Goal: Task Accomplishment & Management: Use online tool/utility

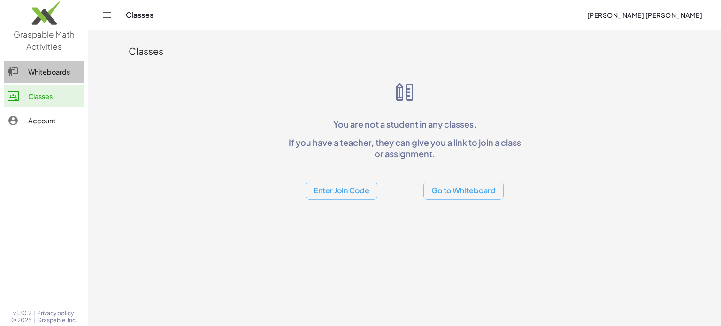
click at [39, 74] on div "Whiteboards" at bounding box center [54, 71] width 52 height 11
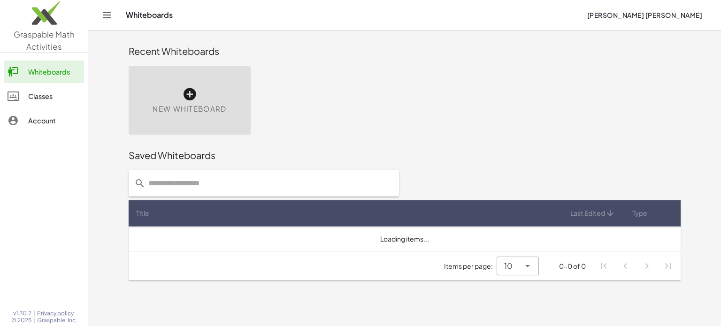
click at [190, 92] on icon at bounding box center [189, 94] width 15 height 15
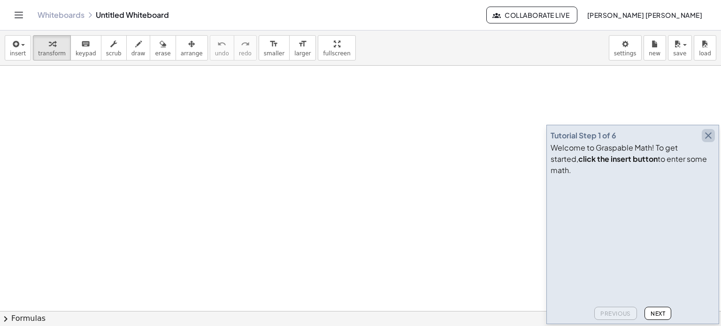
click at [712, 141] on icon "button" at bounding box center [708, 135] width 11 height 11
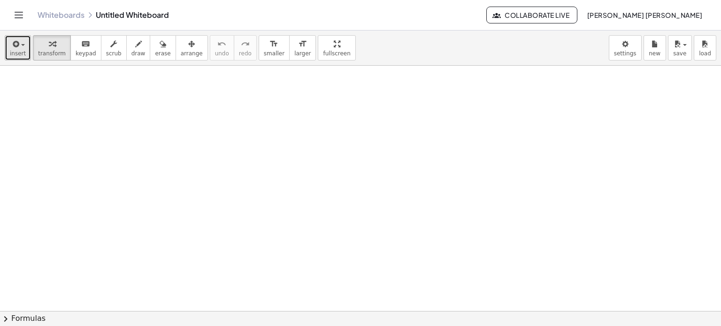
click at [5, 43] on button "insert" at bounding box center [18, 47] width 26 height 25
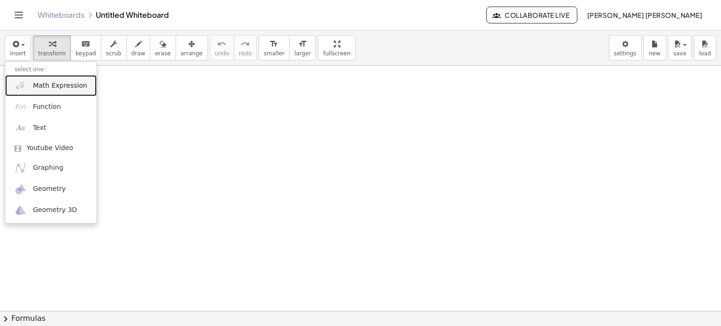
click at [38, 88] on span "Math Expression" at bounding box center [60, 85] width 54 height 9
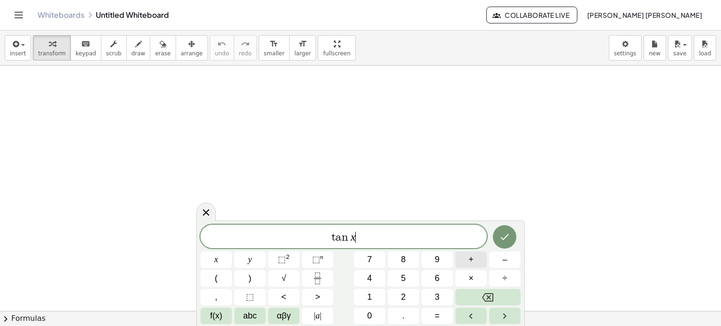
click at [473, 257] on span "+" at bounding box center [470, 259] width 5 height 13
click at [439, 316] on button "=" at bounding box center [436, 316] width 31 height 16
click at [477, 283] on button "×" at bounding box center [470, 278] width 31 height 16
click at [263, 314] on button "abc" at bounding box center [249, 316] width 31 height 16
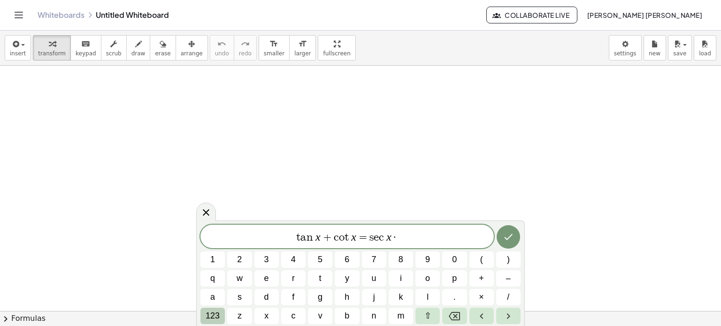
click at [212, 316] on span "123" at bounding box center [213, 316] width 14 height 13
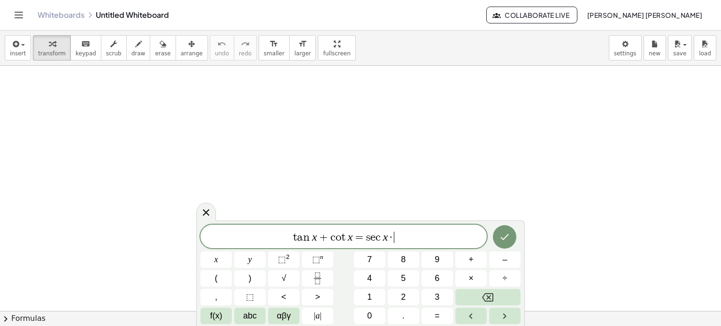
click at [212, 316] on span "f(x)" at bounding box center [216, 316] width 12 height 13
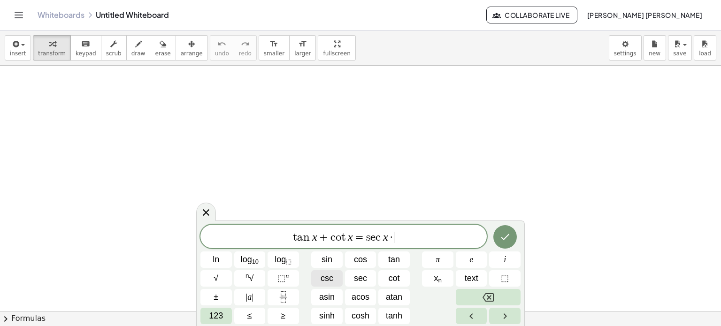
click at [314, 285] on button "csc" at bounding box center [326, 278] width 31 height 16
click at [504, 240] on icon "Done" at bounding box center [504, 236] width 11 height 11
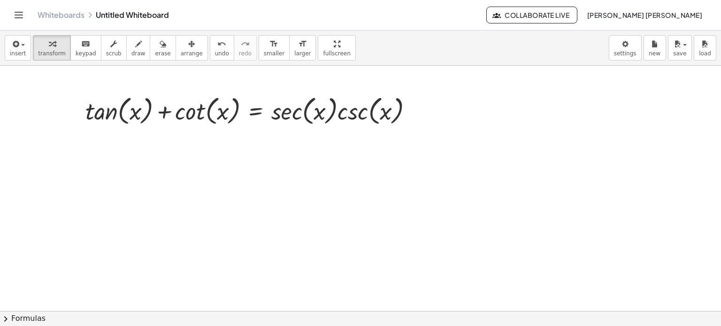
click at [178, 323] on button "chevron_right Formulas" at bounding box center [360, 318] width 721 height 15
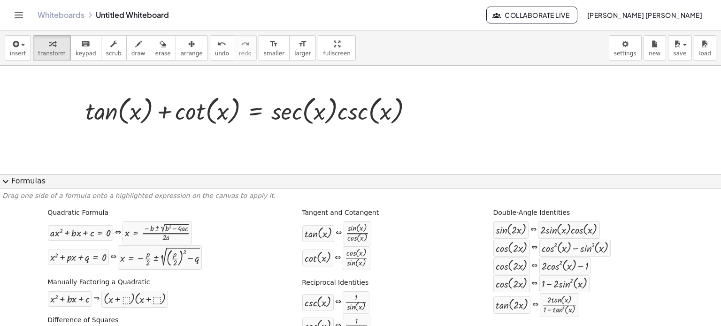
click at [45, 101] on div at bounding box center [360, 312] width 721 height 492
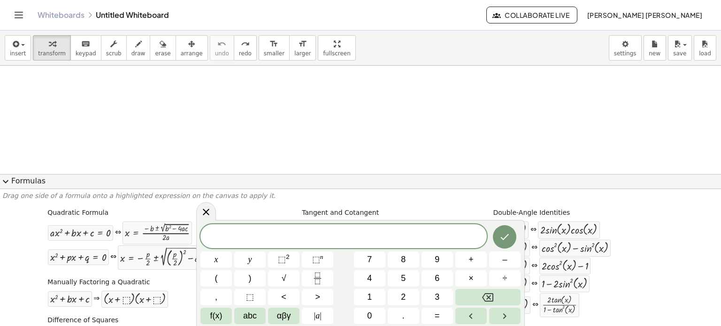
click at [84, 180] on button "expand_more Formulas" at bounding box center [360, 181] width 721 height 15
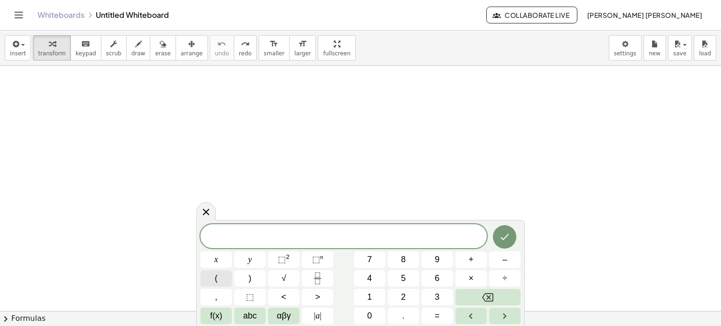
click at [223, 280] on button "(" at bounding box center [215, 278] width 31 height 16
click at [475, 260] on button "+" at bounding box center [470, 260] width 31 height 16
click at [261, 277] on button ")" at bounding box center [249, 278] width 31 height 16
click at [293, 260] on button "⬚ 2" at bounding box center [283, 260] width 31 height 16
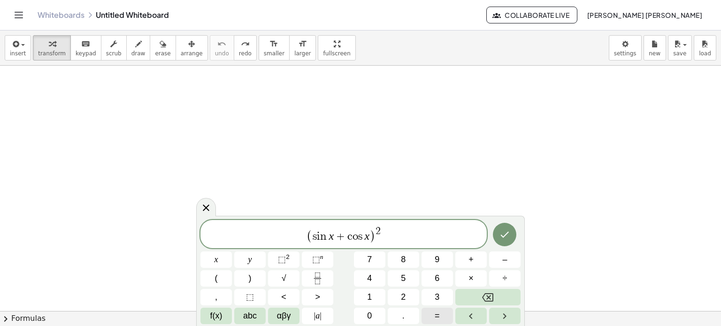
click at [443, 309] on button "=" at bounding box center [436, 316] width 31 height 16
click at [381, 299] on button "1" at bounding box center [369, 297] width 31 height 16
click at [463, 259] on button "+" at bounding box center [470, 260] width 31 height 16
click at [310, 276] on button "Fraction" at bounding box center [317, 278] width 31 height 16
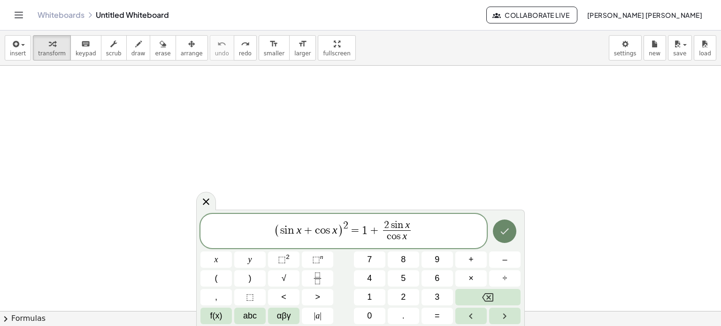
click at [501, 227] on icon "Done" at bounding box center [504, 231] width 11 height 11
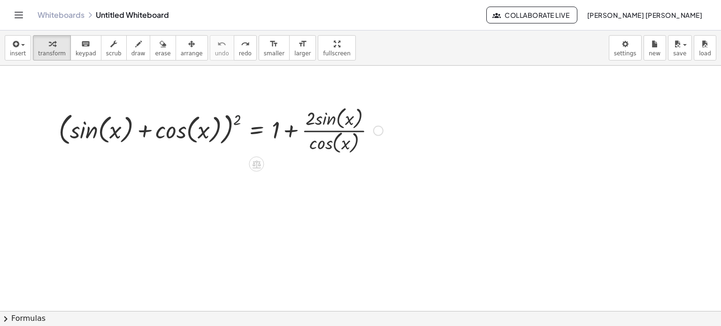
click at [234, 123] on div at bounding box center [221, 130] width 334 height 52
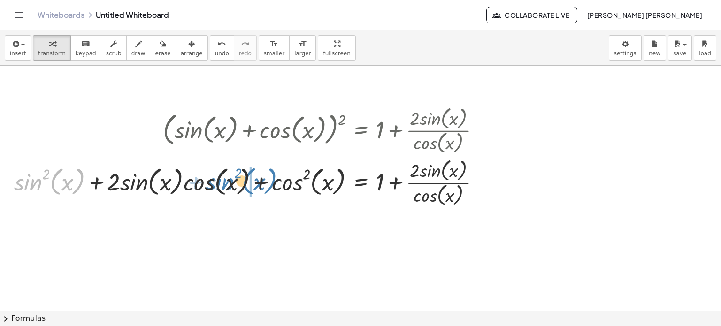
drag, startPoint x: 41, startPoint y: 186, endPoint x: 233, endPoint y: 186, distance: 191.5
click at [233, 186] on div at bounding box center [250, 182] width 482 height 52
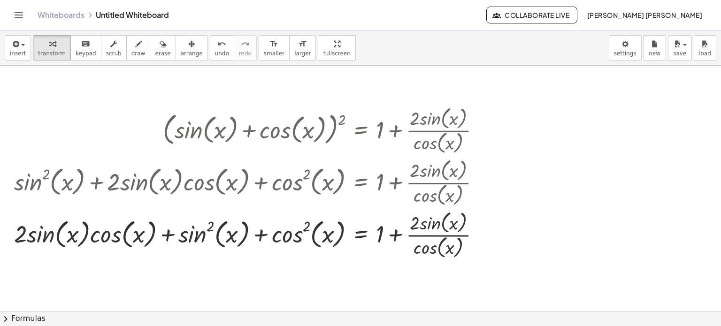
click at [252, 320] on button "chevron_right Formulas" at bounding box center [360, 318] width 721 height 15
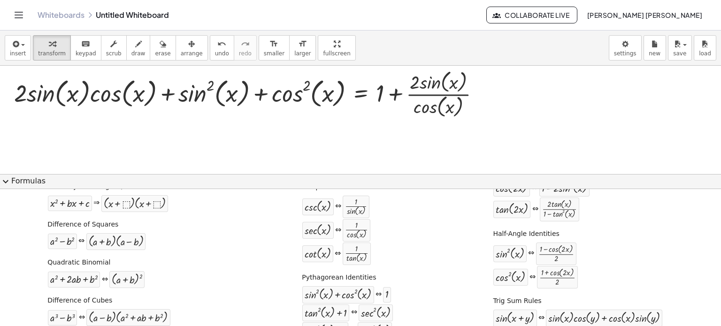
scroll to position [94, 0]
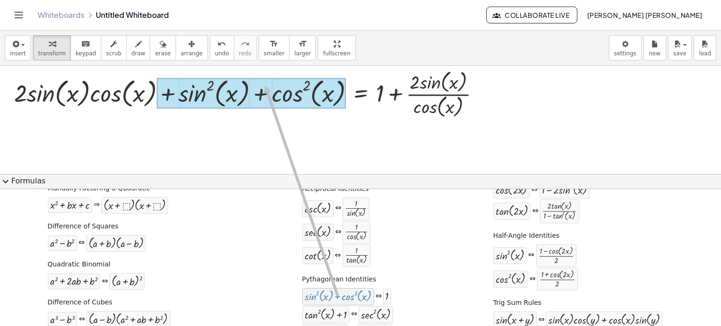
drag, startPoint x: 357, startPoint y: 293, endPoint x: 259, endPoint y: 90, distance: 225.4
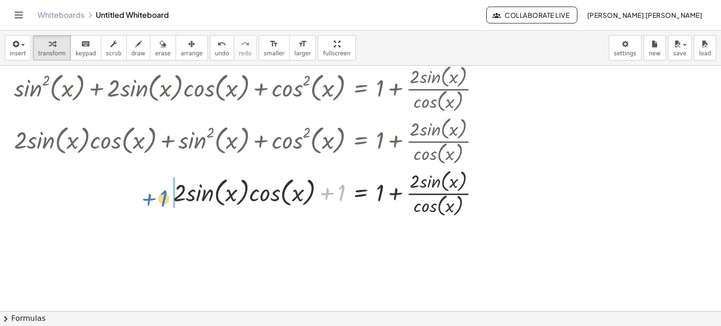
drag, startPoint x: 339, startPoint y: 191, endPoint x: 160, endPoint y: 197, distance: 178.9
click at [160, 197] on div at bounding box center [250, 193] width 482 height 52
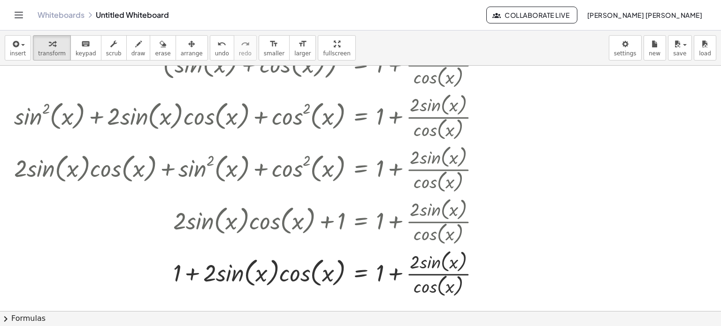
scroll to position [0, 0]
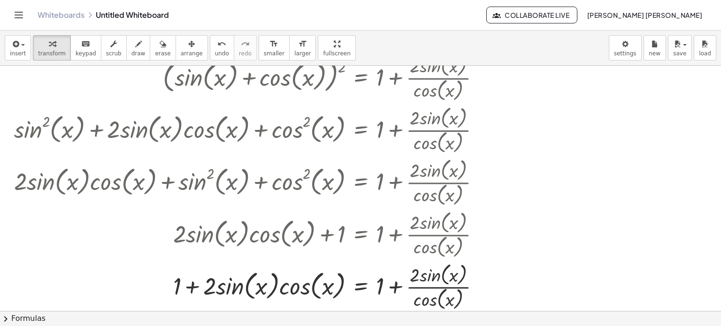
drag, startPoint x: 540, startPoint y: 212, endPoint x: 543, endPoint y: 200, distance: 12.0
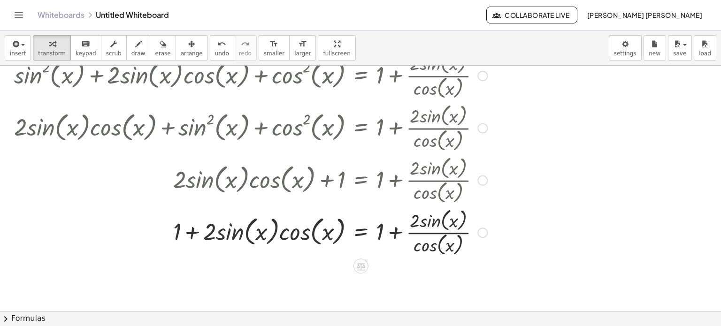
scroll to position [47, 0]
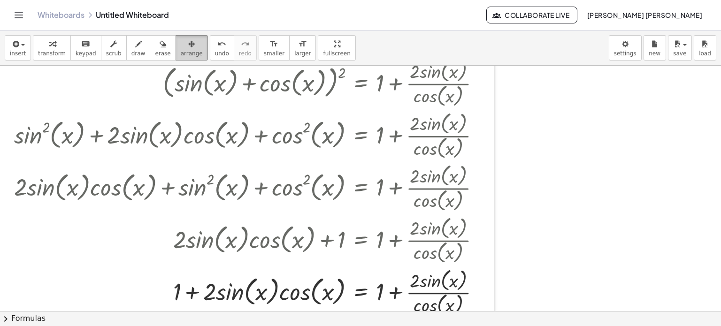
click at [181, 54] on span "arrange" at bounding box center [192, 53] width 22 height 7
click at [249, 150] on div at bounding box center [247, 187] width 494 height 266
click at [264, 50] on span "smaller" at bounding box center [274, 53] width 21 height 7
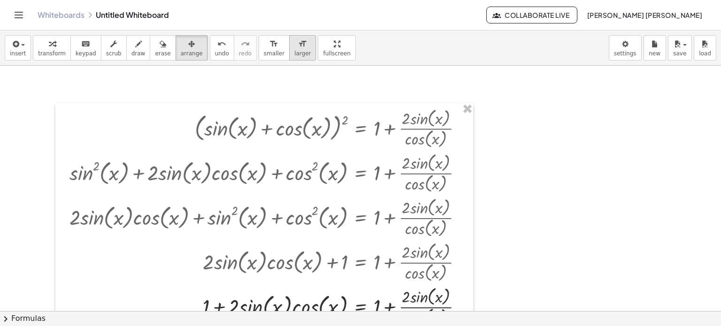
scroll to position [0, 0]
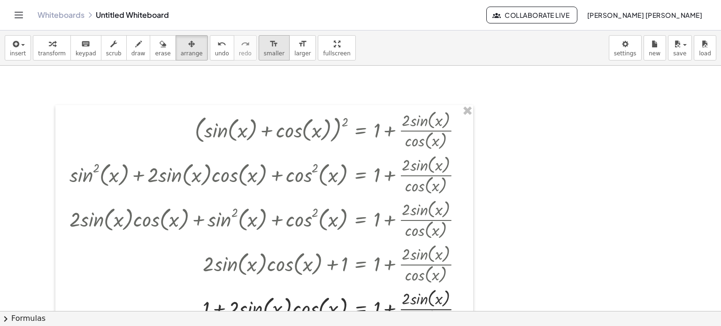
click at [269, 45] on icon "format_size" at bounding box center [273, 43] width 9 height 11
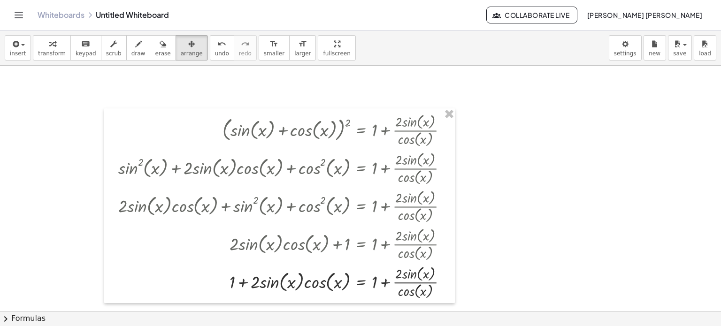
click at [479, 197] on div at bounding box center [360, 312] width 721 height 492
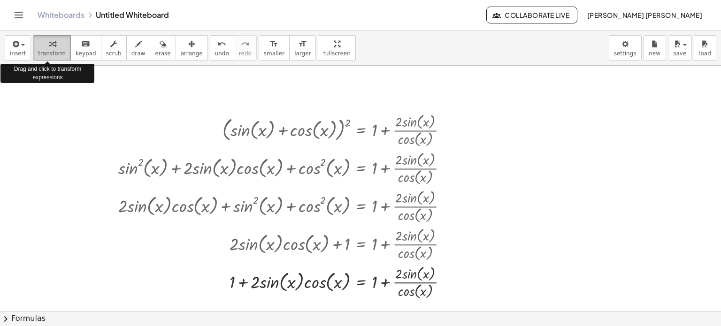
click at [43, 53] on span "transform" at bounding box center [52, 53] width 28 height 7
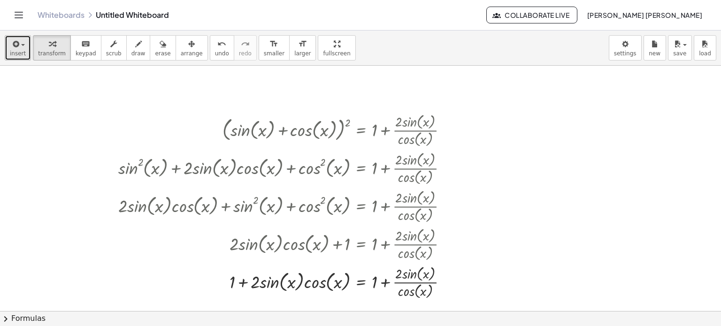
click at [22, 54] on span "insert" at bounding box center [18, 53] width 16 height 7
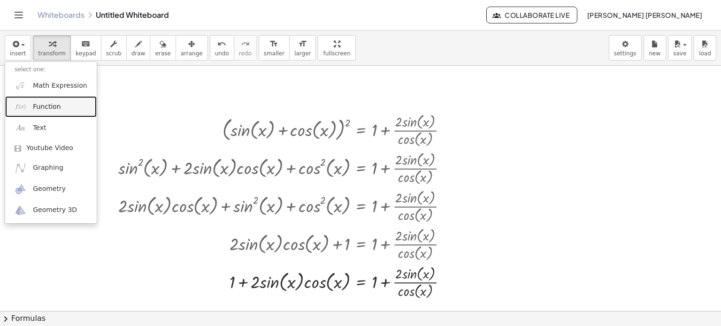
click at [53, 102] on span "Function" at bounding box center [47, 106] width 28 height 9
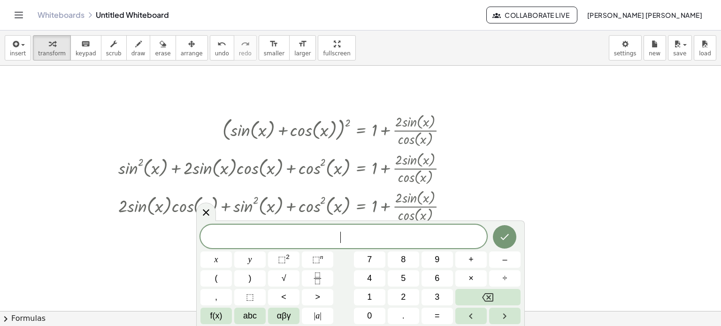
click at [570, 123] on div at bounding box center [360, 312] width 721 height 492
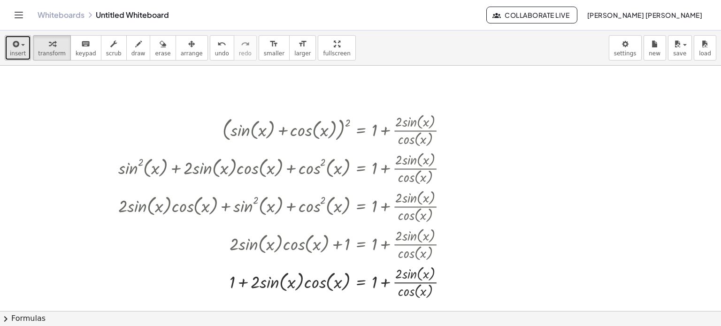
click at [26, 48] on button "insert" at bounding box center [18, 47] width 26 height 25
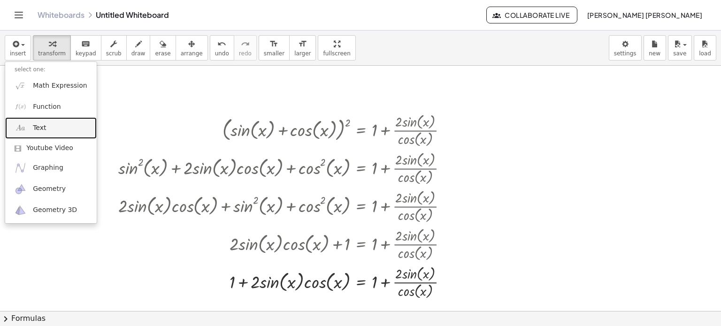
click at [58, 123] on link "Text" at bounding box center [51, 127] width 92 height 21
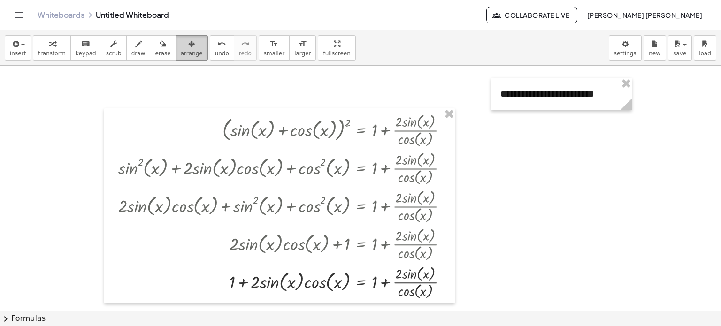
click at [182, 38] on div "button" at bounding box center [192, 43] width 22 height 11
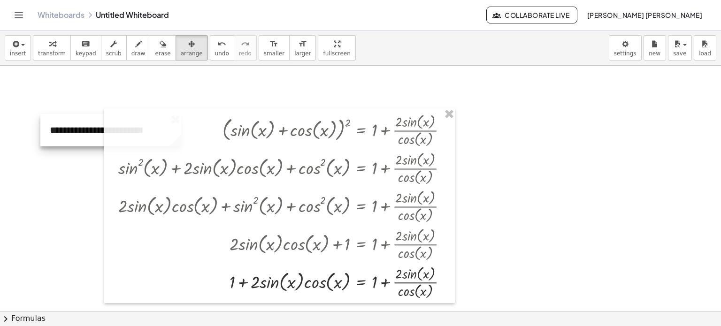
drag, startPoint x: 529, startPoint y: 92, endPoint x: 79, endPoint y: 129, distance: 452.0
click at [79, 129] on div at bounding box center [110, 130] width 141 height 32
click at [20, 51] on span "insert" at bounding box center [18, 53] width 16 height 7
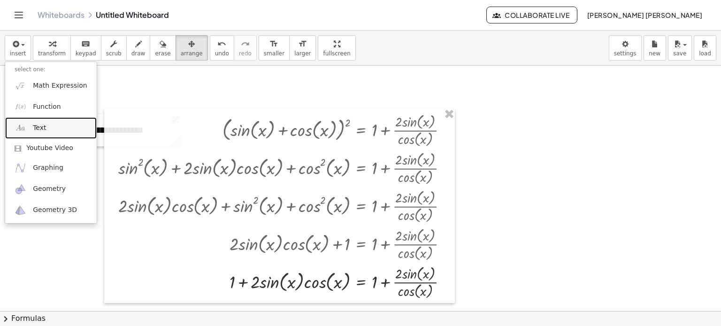
click at [51, 125] on link "Text" at bounding box center [51, 127] width 92 height 21
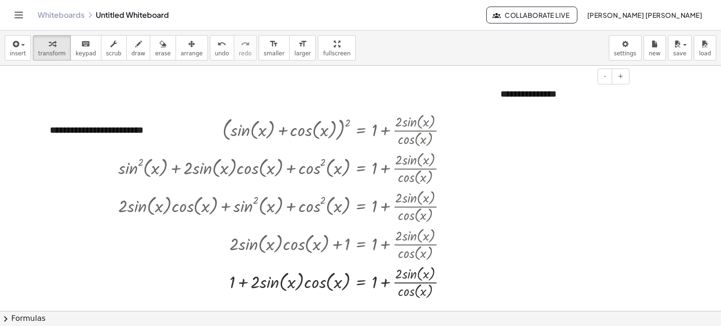
click at [584, 101] on div "**********" at bounding box center [561, 94] width 141 height 32
click at [584, 101] on div at bounding box center [561, 94] width 141 height 32
click at [627, 77] on button "+" at bounding box center [620, 77] width 18 height 16
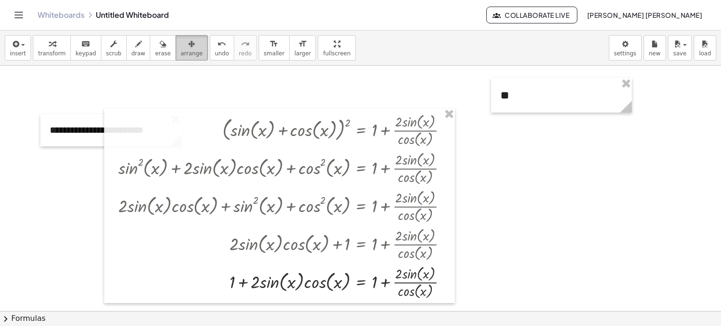
click at [181, 44] on div "button" at bounding box center [192, 43] width 22 height 11
drag, startPoint x: 518, startPoint y: 93, endPoint x: 230, endPoint y: 128, distance: 290.2
click at [230, 128] on div "**********" at bounding box center [360, 312] width 721 height 492
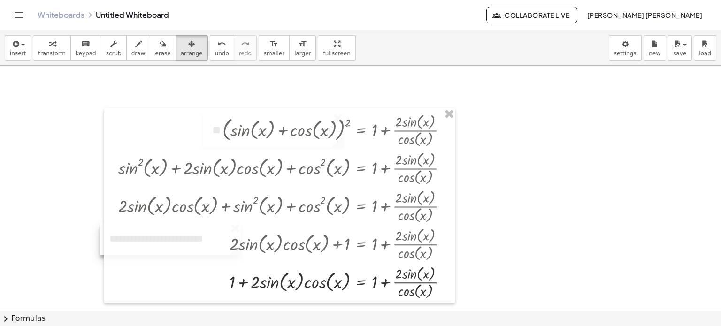
drag, startPoint x: 67, startPoint y: 138, endPoint x: 127, endPoint y: 247, distance: 124.1
click at [127, 247] on div "**********" at bounding box center [360, 312] width 721 height 492
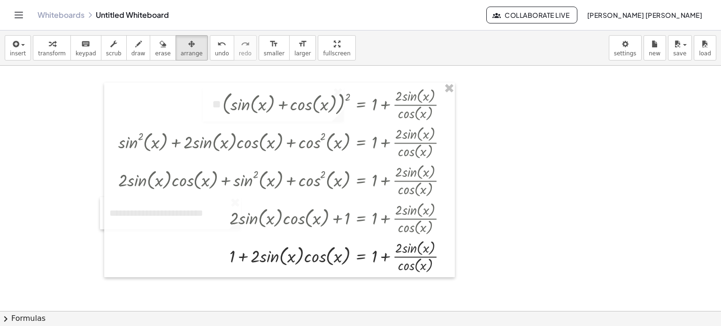
scroll to position [35, 0]
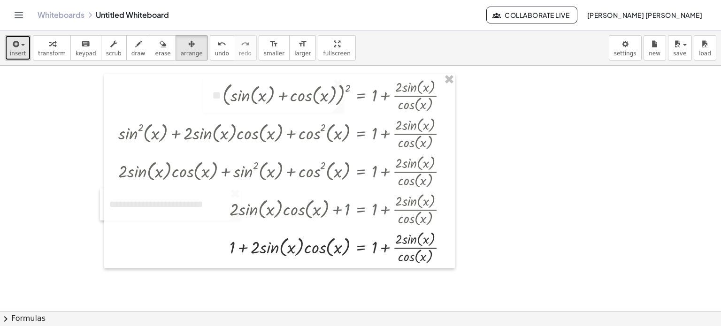
click at [23, 54] on button "insert" at bounding box center [18, 47] width 26 height 25
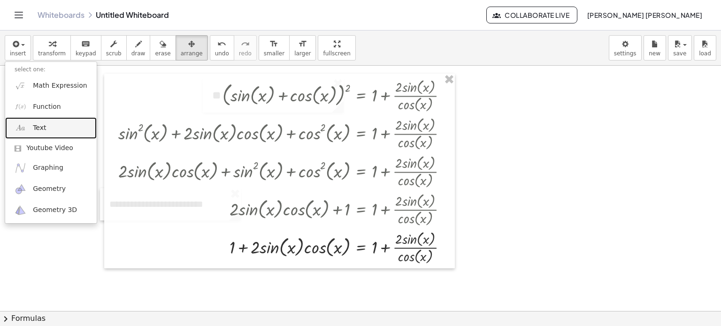
click at [47, 133] on link "Text" at bounding box center [51, 127] width 92 height 21
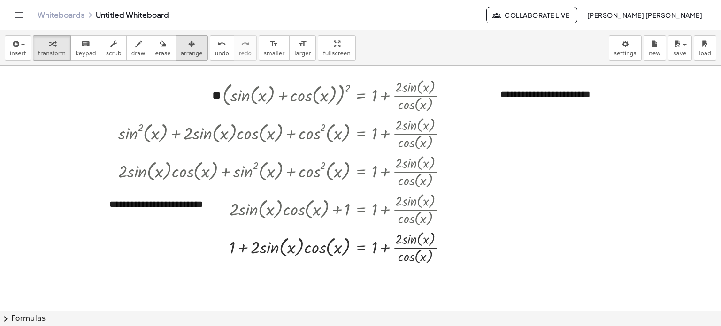
click at [181, 54] on span "arrange" at bounding box center [192, 53] width 22 height 7
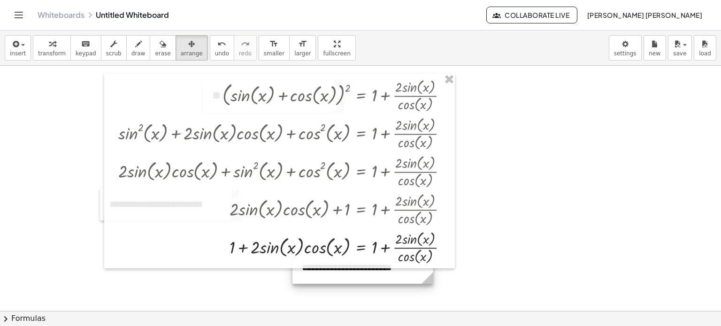
drag, startPoint x: 611, startPoint y: 91, endPoint x: 412, endPoint y: 264, distance: 263.4
click at [412, 264] on div "**********" at bounding box center [360, 277] width 721 height 492
click at [38, 56] on span "transform" at bounding box center [52, 53] width 28 height 7
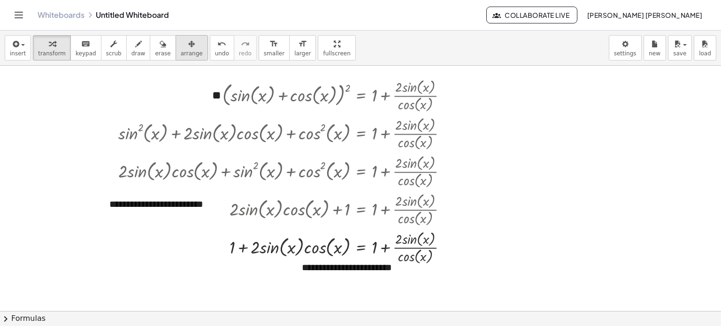
click at [176, 49] on button "arrange" at bounding box center [192, 47] width 32 height 25
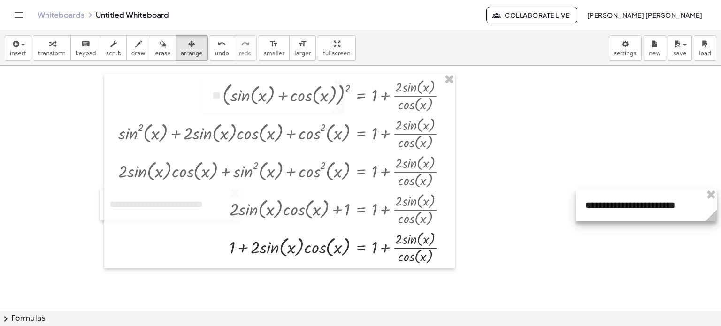
drag, startPoint x: 370, startPoint y: 271, endPoint x: 642, endPoint y: 196, distance: 282.2
click at [644, 196] on div at bounding box center [646, 205] width 141 height 32
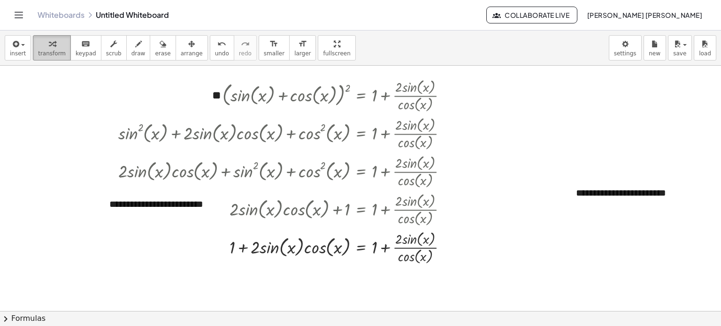
drag, startPoint x: 58, startPoint y: 46, endPoint x: 61, endPoint y: 54, distance: 9.2
click at [56, 47] on div "button" at bounding box center [52, 43] width 28 height 11
click at [691, 169] on button "+" at bounding box center [696, 176] width 18 height 16
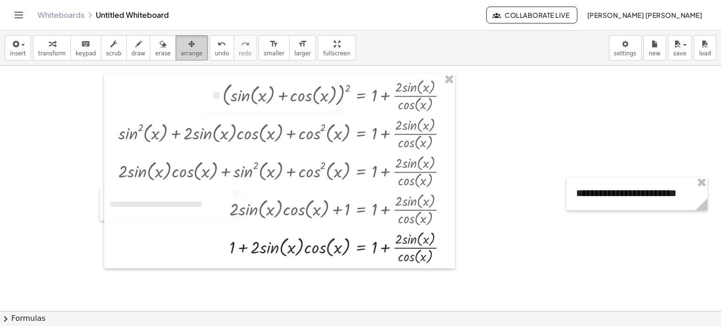
click at [181, 51] on span "arrange" at bounding box center [192, 53] width 22 height 7
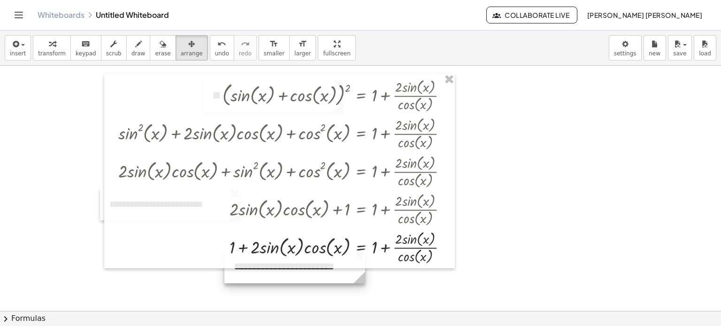
drag, startPoint x: 670, startPoint y: 197, endPoint x: 328, endPoint y: 270, distance: 349.9
click at [328, 270] on div at bounding box center [294, 266] width 141 height 33
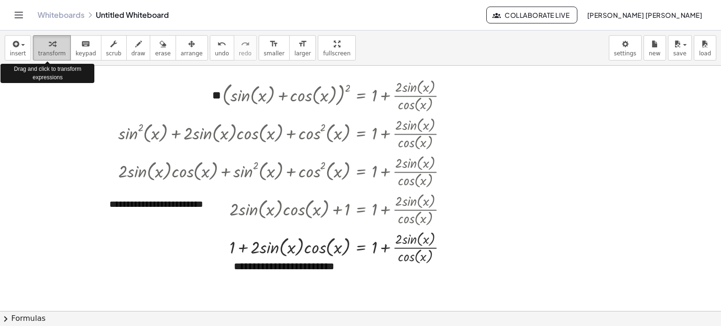
click at [45, 55] on span "transform" at bounding box center [52, 53] width 28 height 7
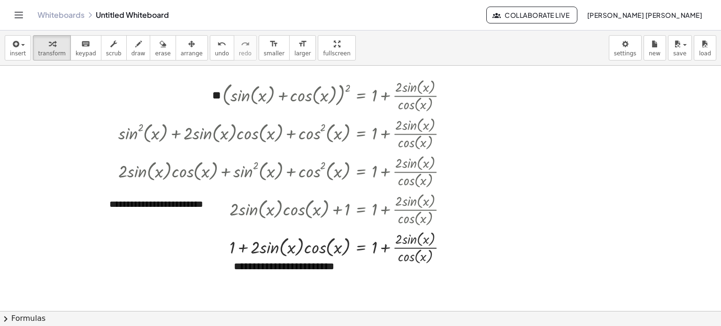
click at [687, 270] on div at bounding box center [360, 277] width 721 height 492
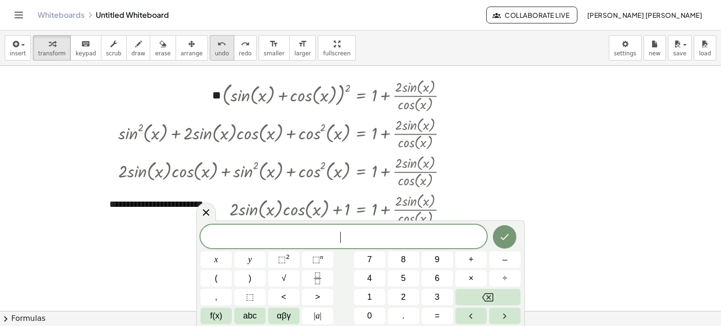
click at [215, 56] on span "undo" at bounding box center [222, 53] width 14 height 7
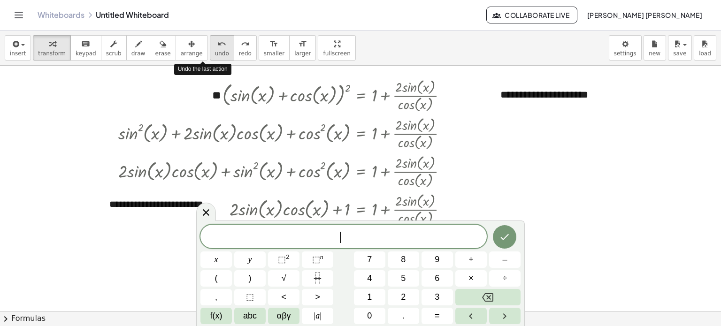
click at [215, 56] on span "undo" at bounding box center [222, 53] width 14 height 7
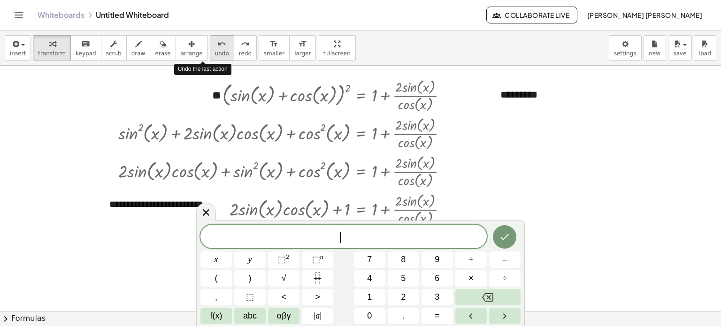
click at [215, 56] on span "undo" at bounding box center [222, 53] width 14 height 7
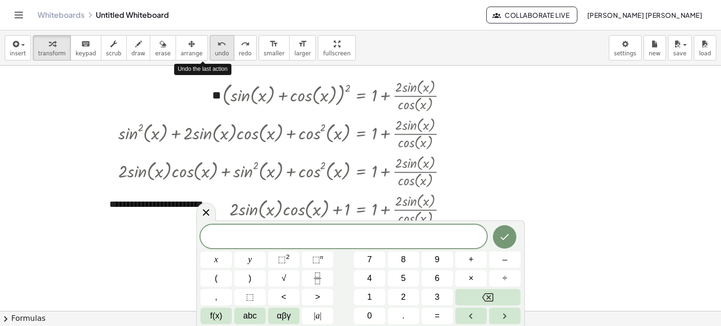
click at [215, 56] on span "undo" at bounding box center [222, 53] width 14 height 7
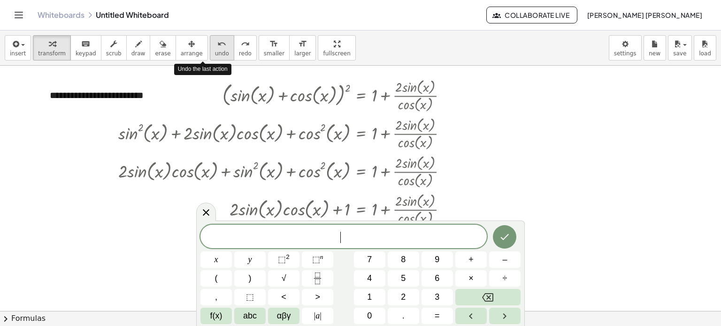
click at [215, 56] on span "undo" at bounding box center [222, 53] width 14 height 7
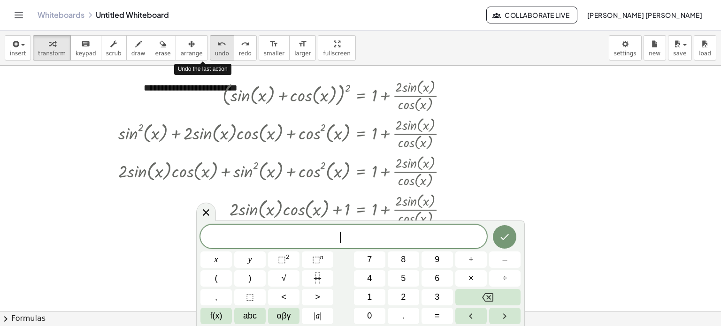
click at [215, 56] on span "undo" at bounding box center [222, 53] width 14 height 7
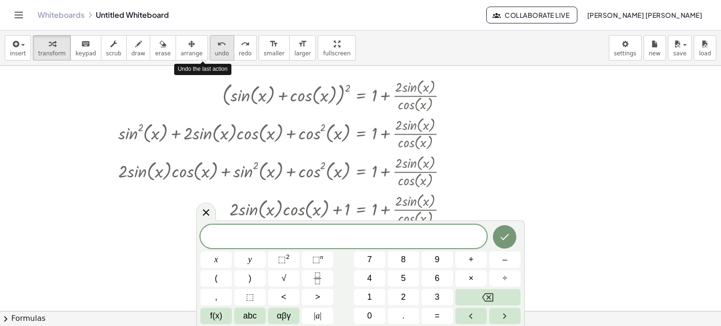
click at [215, 56] on span "undo" at bounding box center [222, 53] width 14 height 7
drag, startPoint x: 197, startPoint y: 219, endPoint x: 199, endPoint y: 212, distance: 7.2
click at [195, 219] on body "**********" at bounding box center [360, 163] width 721 height 326
click at [210, 212] on icon at bounding box center [205, 211] width 11 height 11
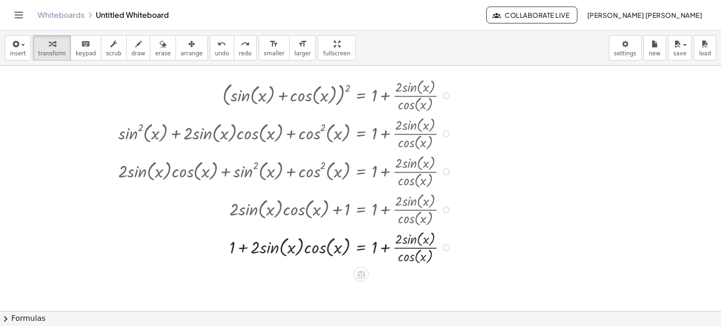
click at [158, 235] on div at bounding box center [286, 247] width 345 height 38
click at [204, 62] on div "insert select one: Math Expression Function Text Youtube Video Graphing Geometr…" at bounding box center [360, 48] width 721 height 35
click at [215, 54] on span "undo" at bounding box center [222, 53] width 14 height 7
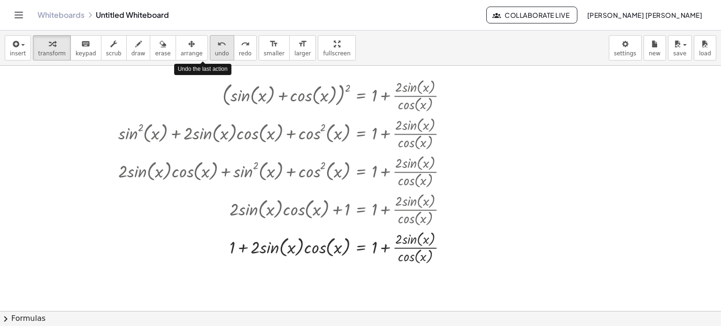
click at [215, 54] on span "undo" at bounding box center [222, 53] width 14 height 7
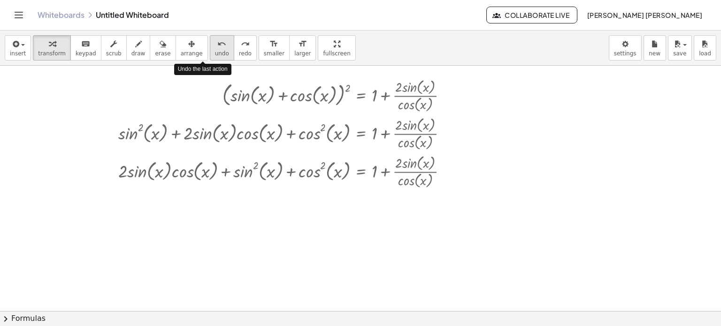
click at [215, 54] on span "undo" at bounding box center [222, 53] width 14 height 7
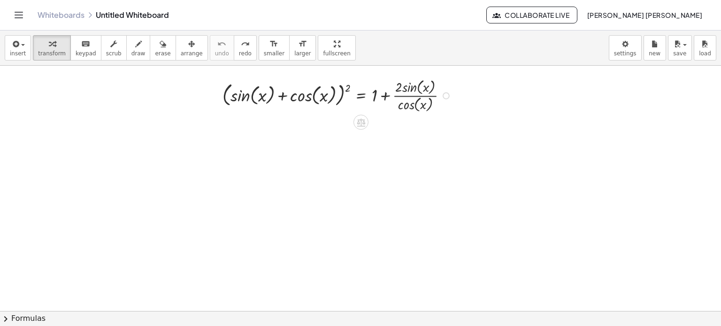
click at [385, 99] on div at bounding box center [338, 95] width 241 height 38
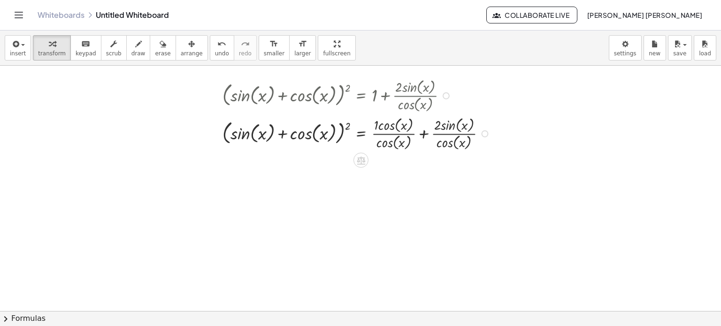
click at [421, 135] on div at bounding box center [358, 133] width 280 height 38
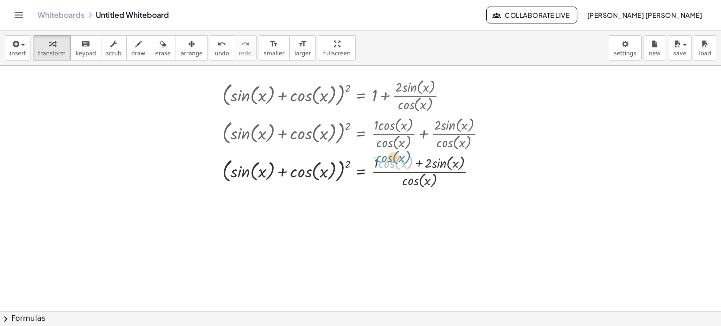
drag, startPoint x: 402, startPoint y: 168, endPoint x: 386, endPoint y: 164, distance: 16.1
click at [386, 164] on div at bounding box center [358, 171] width 280 height 38
drag, startPoint x: 376, startPoint y: 165, endPoint x: 381, endPoint y: 164, distance: 4.7
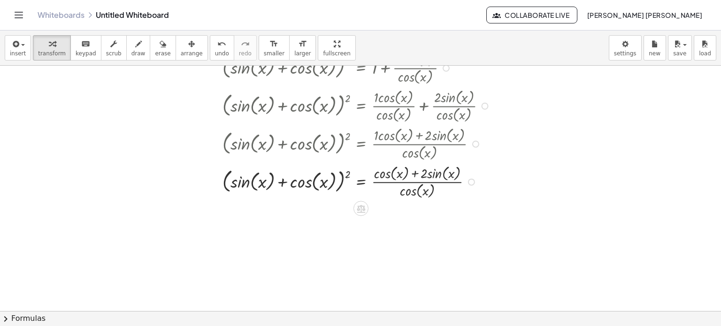
scroll to position [129, 0]
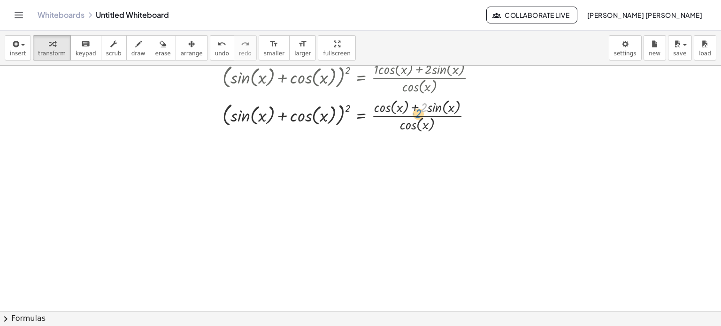
drag, startPoint x: 424, startPoint y: 109, endPoint x: 418, endPoint y: 115, distance: 9.3
click at [418, 115] on div at bounding box center [358, 115] width 280 height 38
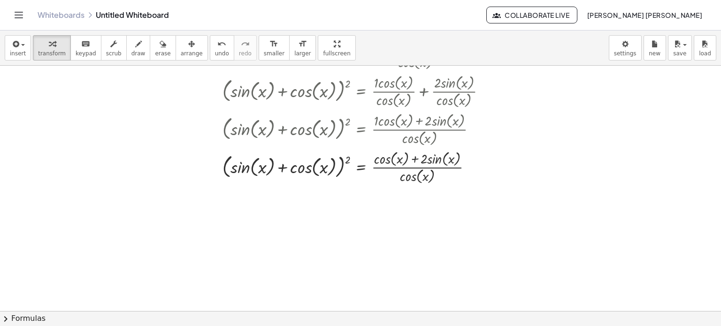
scroll to position [94, 0]
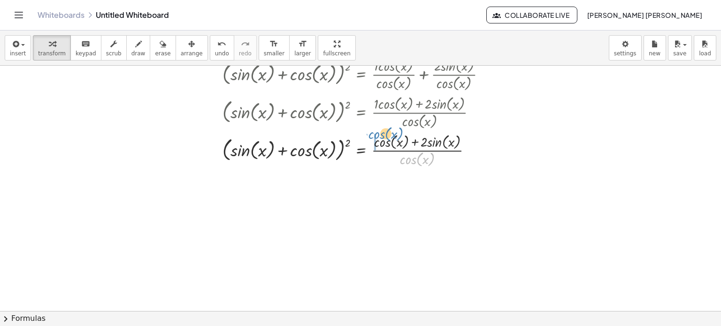
drag, startPoint x: 414, startPoint y: 157, endPoint x: 383, endPoint y: 132, distance: 40.4
click at [383, 132] on div at bounding box center [358, 150] width 280 height 38
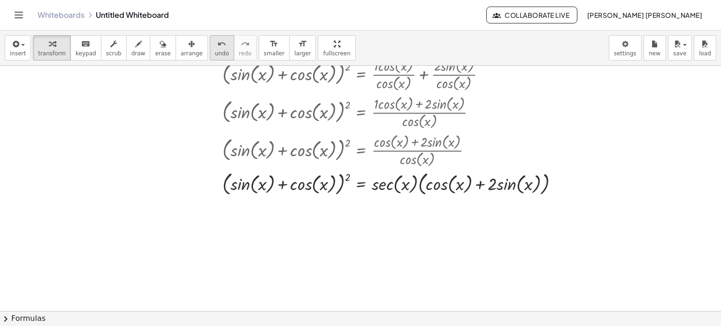
click at [215, 53] on span "undo" at bounding box center [222, 53] width 14 height 7
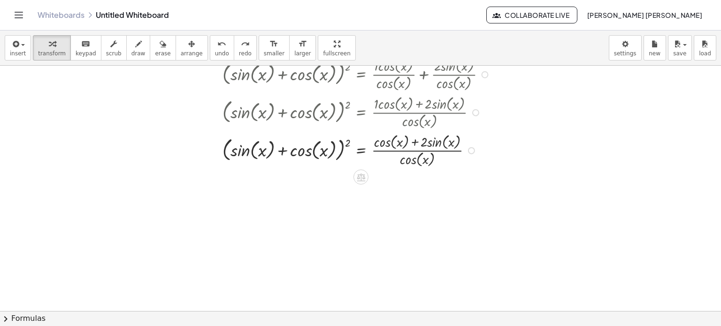
click at [413, 142] on div at bounding box center [358, 150] width 280 height 38
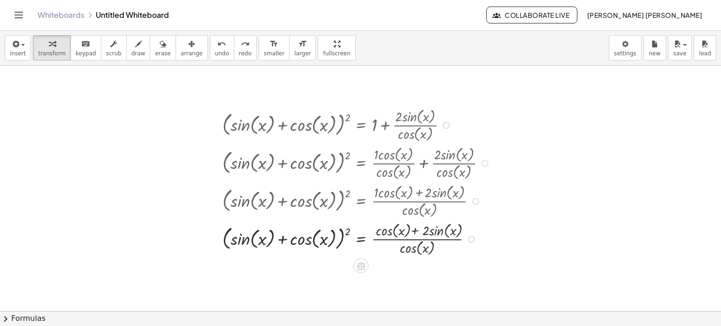
scroll to position [0, 0]
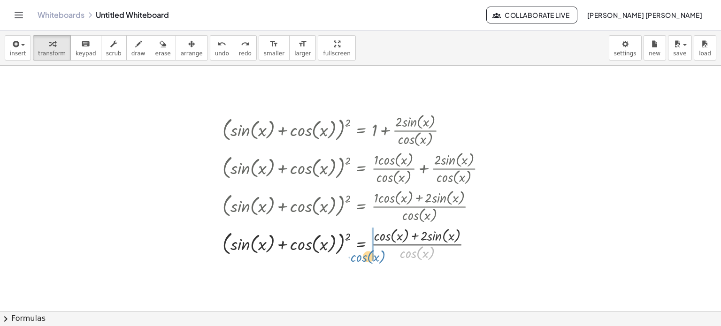
drag, startPoint x: 417, startPoint y: 252, endPoint x: 368, endPoint y: 255, distance: 49.4
click at [368, 255] on div at bounding box center [358, 244] width 280 height 38
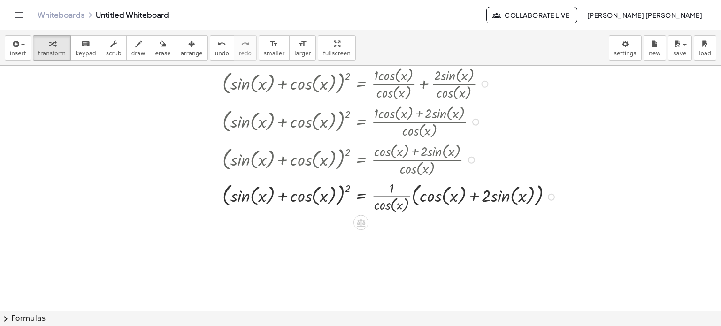
scroll to position [94, 0]
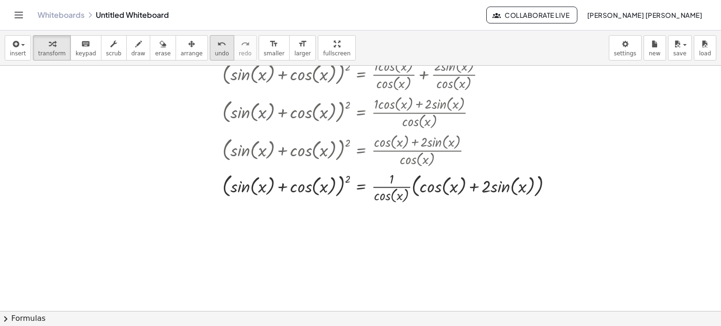
click at [217, 45] on icon "undo" at bounding box center [221, 43] width 9 height 11
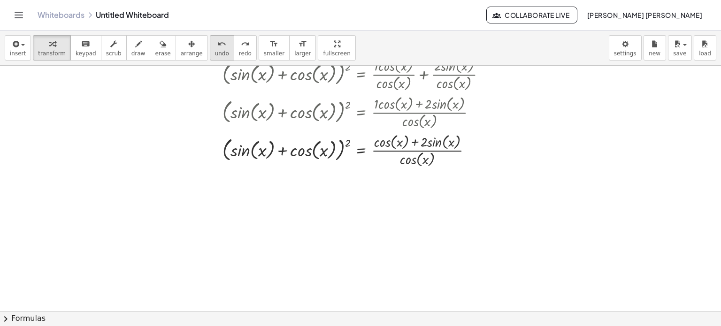
click at [210, 35] on button "undo undo" at bounding box center [222, 47] width 24 height 25
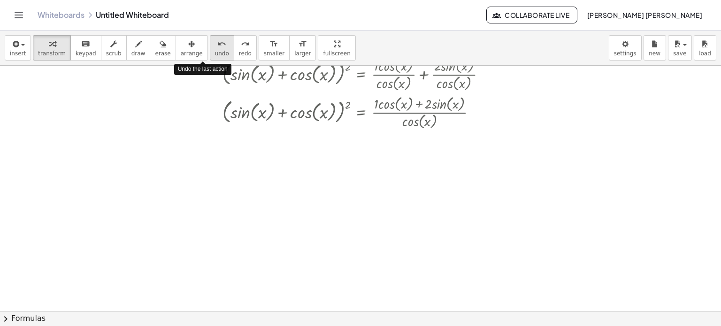
click at [210, 36] on button "undo undo" at bounding box center [222, 47] width 24 height 25
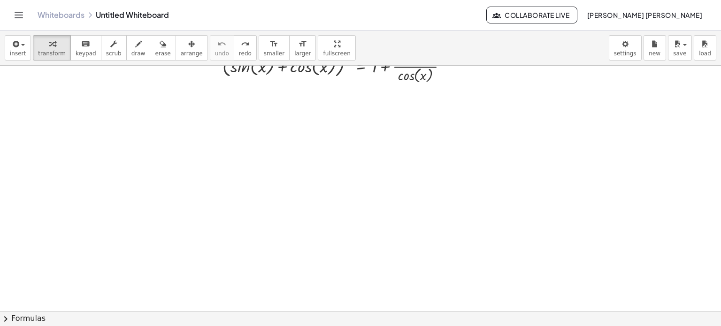
scroll to position [0, 0]
